Goal: Find specific page/section: Find specific page/section

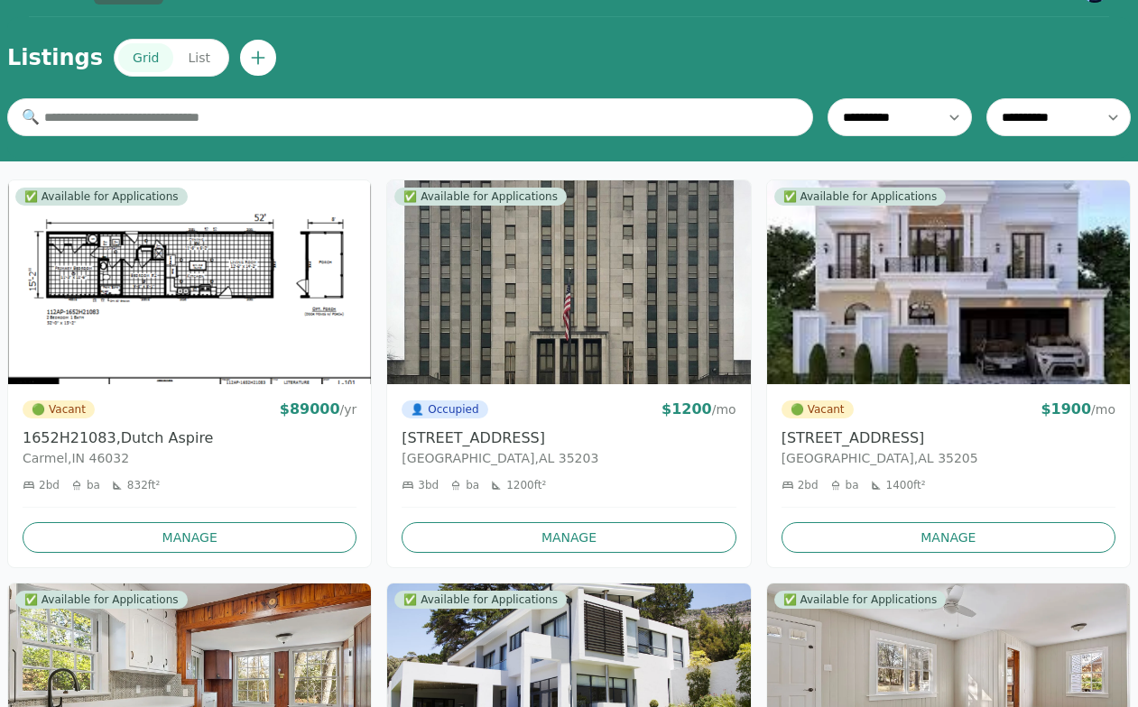
scroll to position [60, 0]
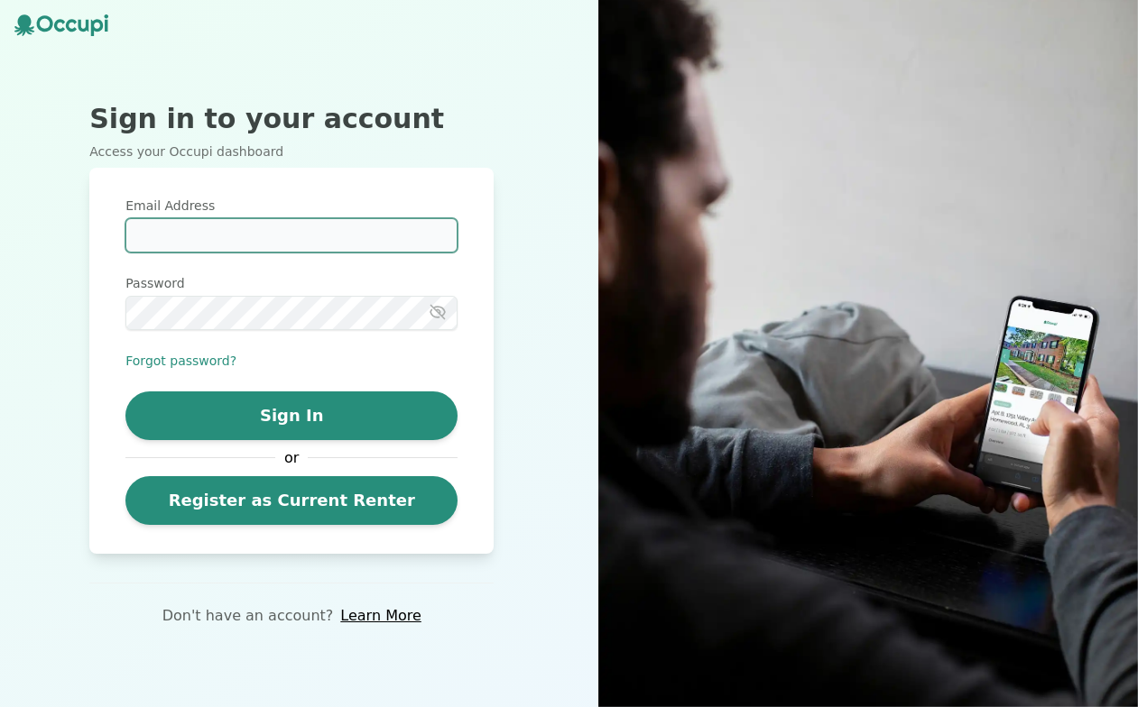
click at [256, 240] on input "Email Address" at bounding box center [291, 235] width 332 height 34
type input "**********"
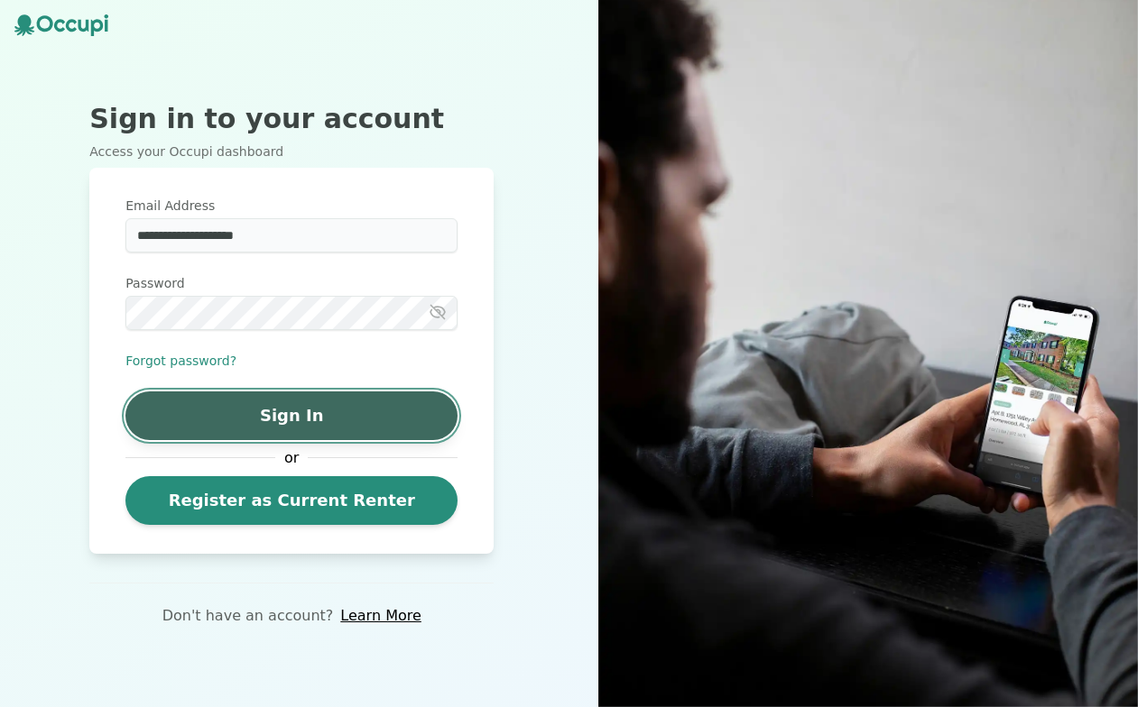
click at [198, 429] on button "Sign In" at bounding box center [291, 416] width 332 height 49
